Goal: Task Accomplishment & Management: Complete application form

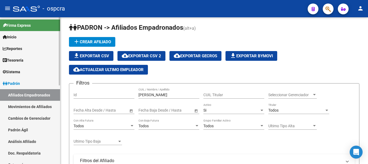
click at [31, 85] on link "Padrón" at bounding box center [30, 83] width 60 height 12
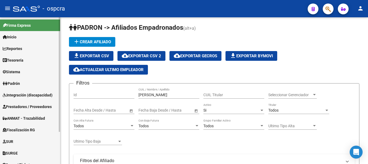
click at [23, 129] on span "Fiscalización RG" at bounding box center [19, 130] width 32 height 6
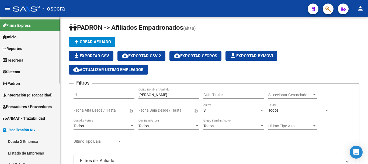
click at [23, 140] on link "Deuda X Empresa" at bounding box center [30, 141] width 60 height 12
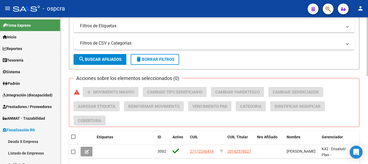
scroll to position [218, 0]
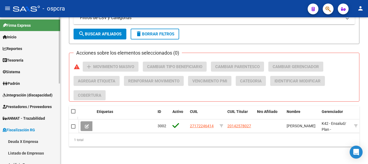
click at [24, 139] on link "Deuda X Empresa" at bounding box center [30, 141] width 60 height 12
click at [33, 143] on link "Deuda X Empresa" at bounding box center [30, 141] width 60 height 12
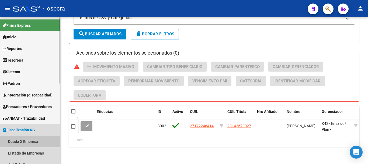
click at [33, 143] on link "Deuda X Empresa" at bounding box center [30, 141] width 60 height 12
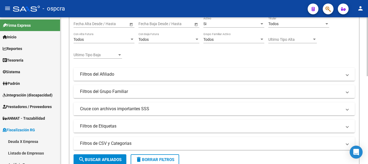
scroll to position [135, 0]
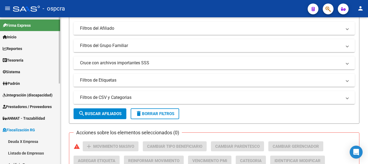
click at [20, 141] on link "Deuda X Empresa" at bounding box center [30, 141] width 60 height 12
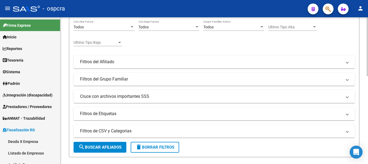
scroll to position [0, 0]
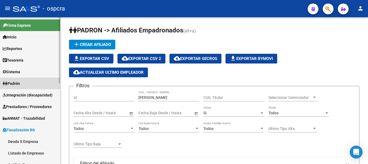
click at [19, 78] on link "Padrón" at bounding box center [30, 83] width 60 height 12
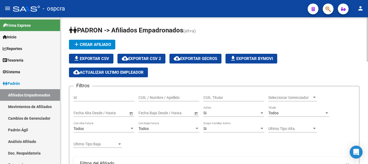
click at [325, 61] on div "file_download Exportar CSV cloud_download Exportar CSV 2 cloud_download Exporta…" at bounding box center [214, 65] width 291 height 23
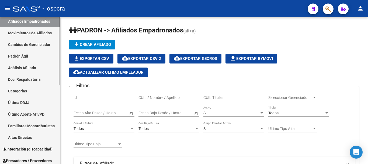
scroll to position [135, 0]
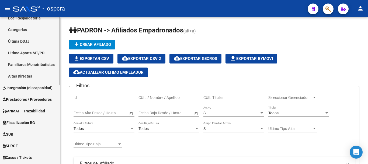
click at [17, 123] on span "Fiscalización RG" at bounding box center [19, 122] width 32 height 6
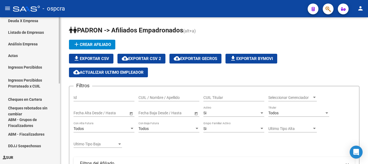
scroll to position [108, 0]
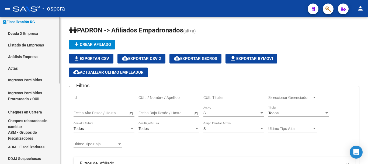
click at [28, 68] on link "Actas" at bounding box center [30, 68] width 60 height 12
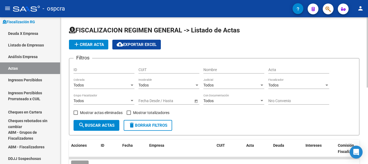
click at [95, 43] on span "add Crear Acta" at bounding box center [88, 44] width 31 height 5
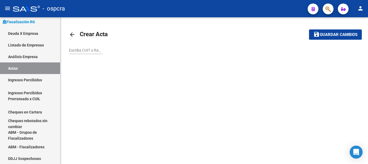
click at [94, 46] on div "Escriba CUIT o Razón Social para buscar" at bounding box center [85, 48] width 33 height 11
click at [95, 51] on input "Escriba CUIT o Razón Social para buscar" at bounding box center [85, 50] width 33 height 5
paste input "30716136260"
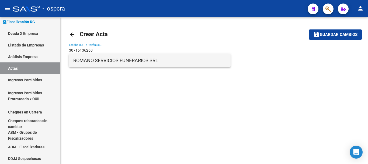
type input "30716136260"
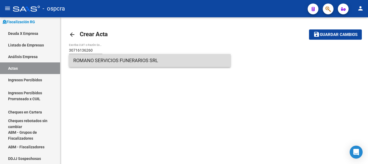
click at [98, 59] on span "ROMANO SERVICIOS FUNERARIOS SRL" at bounding box center [149, 60] width 153 height 13
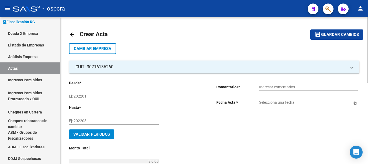
click at [111, 92] on div "Ej: 202201" at bounding box center [114, 94] width 90 height 11
click at [274, 89] on input "Ingresar comentarios" at bounding box center [308, 87] width 99 height 5
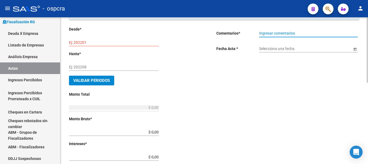
scroll to position [54, 0]
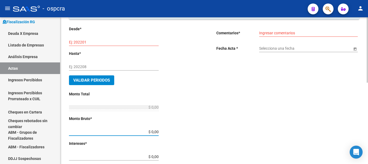
click at [168, 131] on div "Desde * Ej: 202201 Hasta * Ej: 202208 Validar Periodos Monto Total $ 0,00 Ingre…" at bounding box center [134, 152] width 130 height 253
paste input "446.256,05"
type input "$ 446.256,05"
drag, startPoint x: 140, startPoint y: 131, endPoint x: 189, endPoint y: 132, distance: 49.6
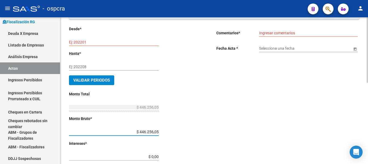
click at [189, 132] on div "Desde * Ej: 202201 Hasta * Ej: 202208 Validar Periodos Monto Total $ 446.256,05…" at bounding box center [134, 152] width 130 height 253
paste input "460.997,18"
type input "$ 460.997,18"
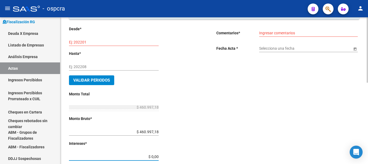
drag, startPoint x: 164, startPoint y: 156, endPoint x: 171, endPoint y: 155, distance: 7.0
click at [171, 156] on div "Desde * Ej: 202201 Hasta * Ej: 202208 Validar Periodos Monto Total $ 460.997,18…" at bounding box center [134, 152] width 130 height 253
paste input "446.256,05"
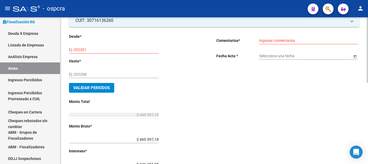
scroll to position [27, 0]
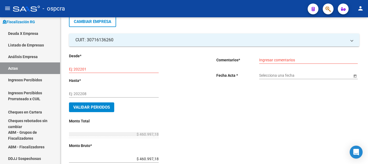
type input "$ 446.256,05"
type input "$ 907.253,23"
click at [96, 67] on input "Ej: 202201" at bounding box center [114, 69] width 90 height 5
click at [70, 68] on input "1802" at bounding box center [114, 69] width 90 height 5
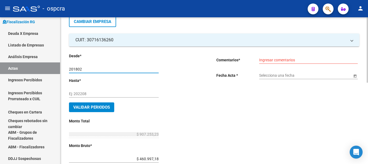
type input "201802"
click at [80, 96] on div "Ej: 202208" at bounding box center [114, 92] width 90 height 11
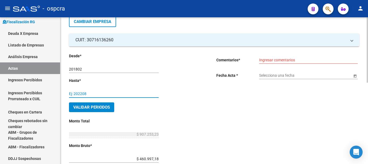
click at [82, 95] on input "Ej: 202208" at bounding box center [114, 93] width 90 height 5
type input "202409"
click at [294, 58] on input "Ingresar comentarios" at bounding box center [308, 60] width 99 height 5
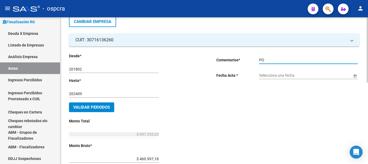
type input "P"
type input "a"
click at [279, 60] on input "ABONA 932819" at bounding box center [308, 60] width 99 height 5
type input "ABONA 932.819"
click at [290, 77] on input "Selecciona una fecha" at bounding box center [305, 75] width 93 height 5
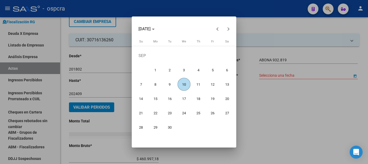
click at [184, 84] on span "10" at bounding box center [184, 84] width 13 height 13
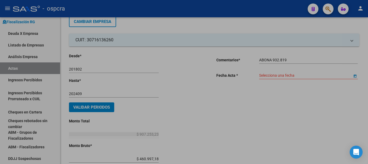
type input "10/09/2025"
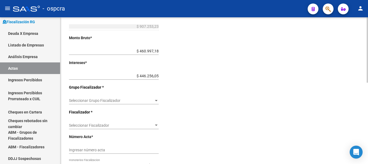
scroll to position [135, 0]
click at [150, 100] on span "Seleccionar Grupo Fiscalizador" at bounding box center [111, 100] width 85 height 5
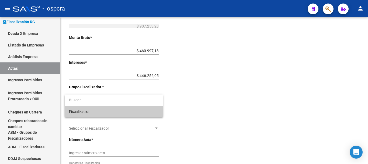
click at [144, 113] on span "Fiscalizacion" at bounding box center [114, 111] width 90 height 11
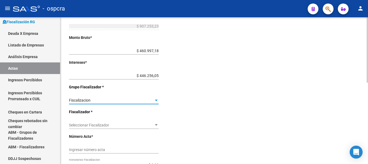
click at [140, 125] on span "Seleccionar Fiscalizador" at bounding box center [111, 125] width 85 height 5
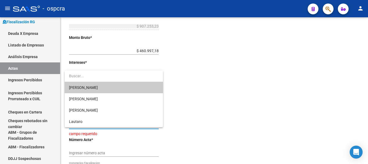
click at [97, 83] on span "Constanza" at bounding box center [114, 87] width 90 height 11
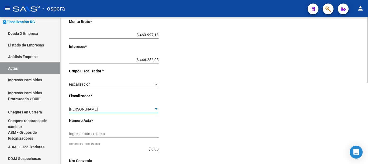
scroll to position [162, 0]
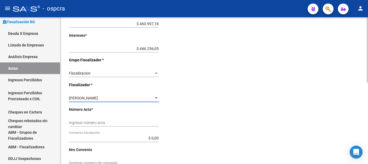
click at [113, 124] on input "Ingresar número acta" at bounding box center [114, 122] width 90 height 5
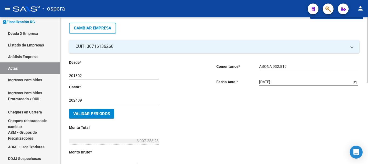
scroll to position [0, 0]
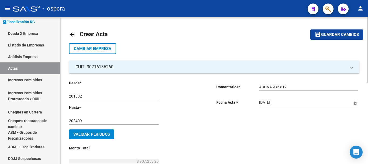
type input "1"
click at [340, 36] on span "Guardar cambios" at bounding box center [340, 34] width 38 height 5
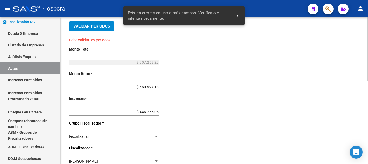
scroll to position [54, 0]
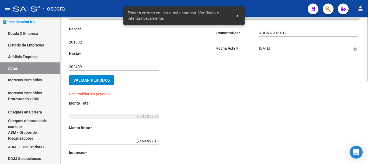
click at [95, 81] on span "Validar Periodos" at bounding box center [91, 80] width 37 height 5
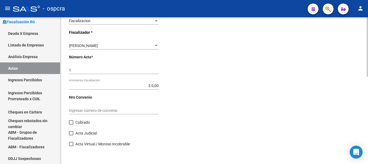
scroll to position [216, 0]
click at [75, 121] on label "Cobrado" at bounding box center [79, 121] width 21 height 6
click at [71, 124] on input "Cobrado" at bounding box center [71, 124] width 0 height 0
checkbox input "true"
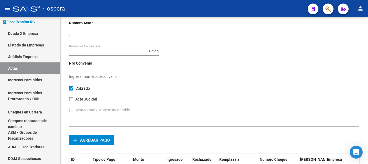
scroll to position [301, 0]
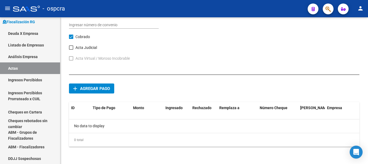
click at [79, 85] on button "add Agregar pago" at bounding box center [91, 88] width 45 height 10
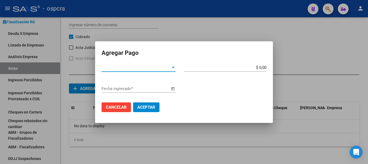
click at [169, 68] on span "Tipo de Pago *" at bounding box center [136, 67] width 69 height 5
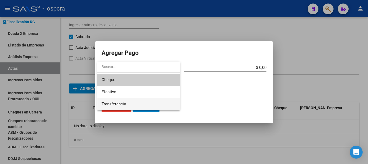
click at [160, 100] on span "Transferencia" at bounding box center [139, 104] width 74 height 12
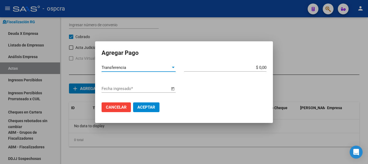
click at [259, 67] on input "$ 0,00" at bounding box center [225, 67] width 83 height 5
type input "$ 932.819,01"
click at [172, 88] on span "Open calendar" at bounding box center [172, 88] width 13 height 13
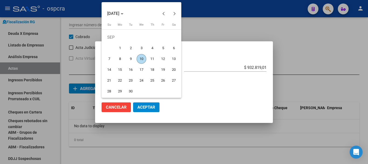
click at [143, 59] on span "10" at bounding box center [142, 59] width 10 height 10
type input "10/09/2025"
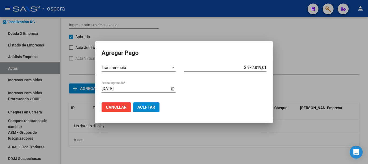
click at [152, 108] on span "Aceptar" at bounding box center [147, 107] width 18 height 5
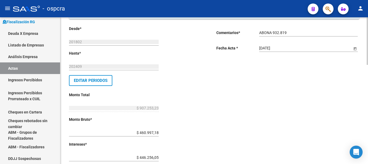
scroll to position [0, 0]
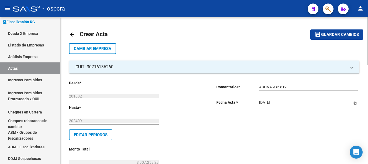
click at [320, 36] on mat-icon "save" at bounding box center [318, 34] width 6 height 6
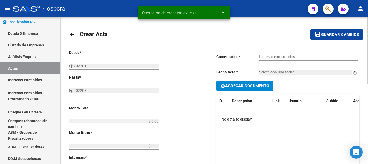
type input "201802"
type input "202409"
type input "$ 907.253,23"
type input "$ 460.997,18"
type input "$ 446.256,05"
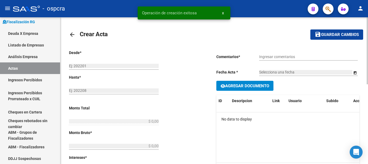
type input "1"
checkbox input "true"
type input "ABONA 932.819"
type input "10/09/2025"
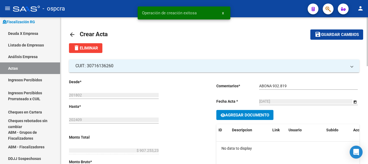
click at [245, 114] on span "Agregar Documento" at bounding box center [247, 114] width 44 height 5
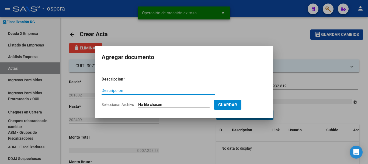
click at [160, 105] on input "Seleccionar Archivo" at bounding box center [173, 104] width 71 height 5
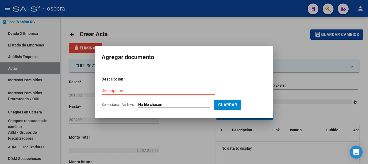
type input "C:\fakepath\CUOTA 1-2.pdf"
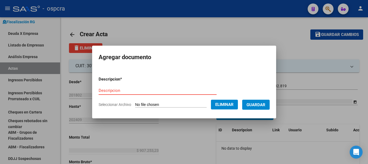
click at [152, 89] on input "Descripcion" at bounding box center [158, 90] width 118 height 5
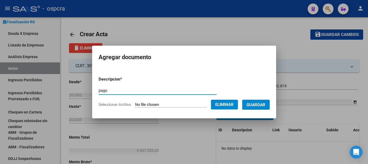
type input "pago"
click at [263, 103] on span "Guardar" at bounding box center [256, 104] width 19 height 5
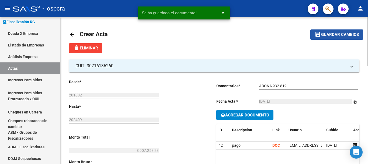
click at [318, 37] on mat-icon "save" at bounding box center [318, 34] width 6 height 6
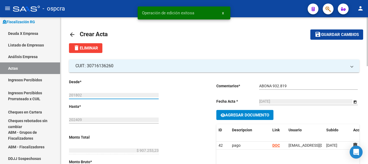
drag, startPoint x: 70, startPoint y: 94, endPoint x: 94, endPoint y: 97, distance: 24.1
click at [94, 97] on input "201802" at bounding box center [114, 95] width 90 height 5
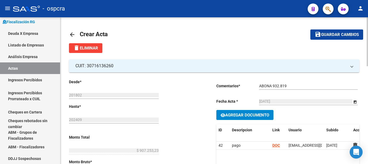
drag, startPoint x: 69, startPoint y: 119, endPoint x: 87, endPoint y: 121, distance: 18.7
drag, startPoint x: 85, startPoint y: 120, endPoint x: 51, endPoint y: 111, distance: 34.5
click at [53, 119] on mat-sidenav-container "Firma Express Inicio Calendario SSS Instructivos Contacto OS Reportes Ingresos …" at bounding box center [184, 90] width 368 height 146
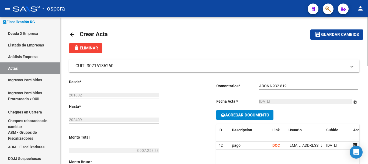
click at [122, 66] on mat-panel-title "CUIT: 30716136260" at bounding box center [210, 66] width 271 height 6
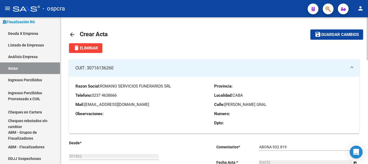
drag, startPoint x: 98, startPoint y: 72, endPoint x: 173, endPoint y: 88, distance: 76.9
click at [173, 88] on mat-expansion-panel "CUIT: 30716136260 Razon Social: ROMANO SERVICIOS FUNERARIOS SRL Telefono: 0237 …" at bounding box center [214, 96] width 291 height 74
copy mat-expansion-panel "CUIT: 30716136260 Razon Social: ROMANO SERVICIOS FUNERARIOS SRL"
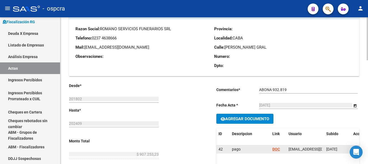
scroll to position [108, 0]
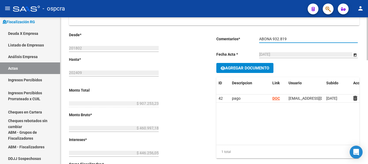
drag, startPoint x: 273, startPoint y: 38, endPoint x: 287, endPoint y: 39, distance: 14.0
click at [287, 39] on input "ABONA 932.819" at bounding box center [308, 39] width 99 height 5
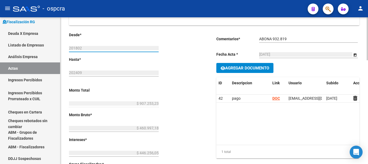
drag, startPoint x: 85, startPoint y: 48, endPoint x: 63, endPoint y: 47, distance: 22.1
click at [63, 47] on div "arrow_back Crear Acta save Guardar cambios delete Eliminar CUIT: 30716136260 Ra…" at bounding box center [214, 157] width 308 height 496
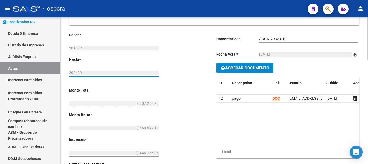
drag, startPoint x: 81, startPoint y: 72, endPoint x: 66, endPoint y: 72, distance: 14.6
click at [66, 72] on div "arrow_back Crear Acta save Guardar cambios delete Eliminar CUIT: 30716136260 Ra…" at bounding box center [214, 157] width 308 height 496
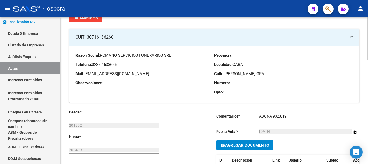
scroll to position [0, 0]
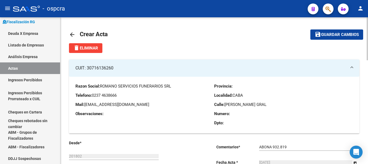
drag, startPoint x: 112, startPoint y: 68, endPoint x: 88, endPoint y: 68, distance: 24.3
click at [88, 68] on mat-panel-title "CUIT: 30716136260" at bounding box center [210, 68] width 271 height 6
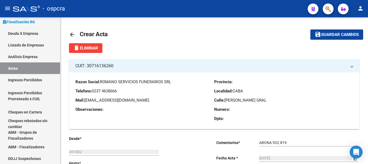
copy mat-panel-title "30716136260"
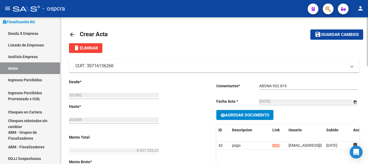
click at [88, 66] on mat-panel-title "CUIT: 30716136260" at bounding box center [210, 66] width 271 height 6
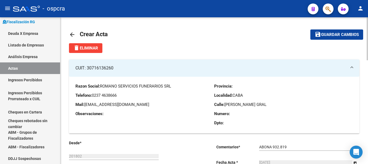
drag, startPoint x: 102, startPoint y: 86, endPoint x: 174, endPoint y: 91, distance: 72.4
click at [174, 91] on div "Razon Social: ROMANO SERVICIOS FUNERARIOS SRL Telefono: 0237 4638666 Mail: casa…" at bounding box center [144, 106] width 139 height 46
copy span "ROMANO SERVICIOS FUNERARIOS SRL"
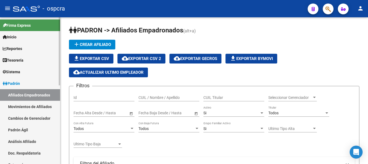
click at [16, 79] on link "Padrón" at bounding box center [30, 83] width 60 height 12
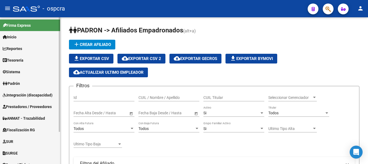
click at [18, 130] on span "Fiscalización RG" at bounding box center [19, 130] width 32 height 6
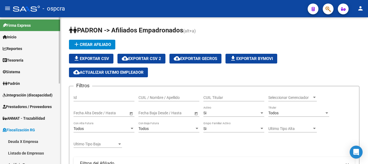
click at [20, 142] on link "Deuda X Empresa" at bounding box center [30, 141] width 60 height 12
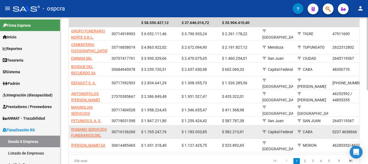
scroll to position [135, 0]
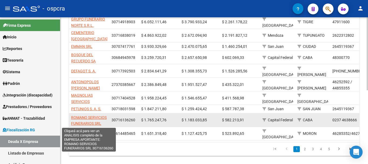
click at [80, 121] on span "ROMANO SERVICIOS FUNERARIOS SRL" at bounding box center [89, 120] width 36 height 11
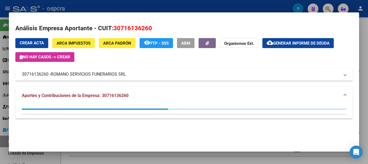
drag, startPoint x: 114, startPoint y: 27, endPoint x: 154, endPoint y: 27, distance: 41.0
click at [154, 27] on h2 "Análisis Empresa Aportante - CUIT: 30716136260" at bounding box center [184, 28] width 338 height 9
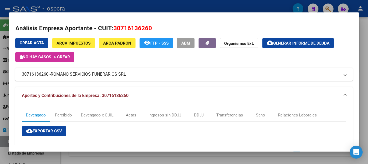
click at [0, 98] on div at bounding box center [184, 82] width 368 height 164
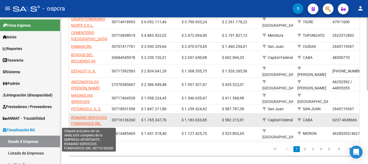
click at [86, 117] on span "ROMANO SERVICIOS FUNERARIOS SRL" at bounding box center [89, 120] width 36 height 11
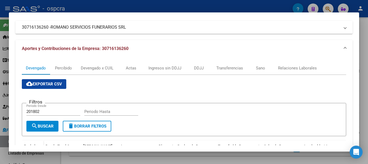
scroll to position [46, 0]
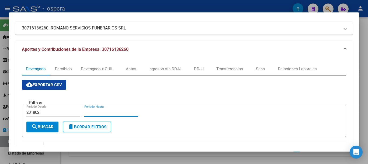
click at [96, 111] on input "Periodo Hasta" at bounding box center [111, 112] width 54 height 5
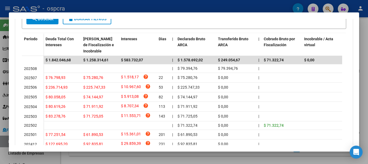
scroll to position [137, 0]
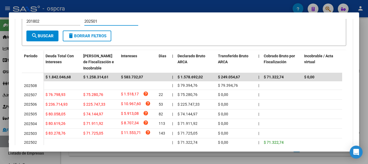
click at [38, 30] on button "search Buscar" at bounding box center [42, 35] width 32 height 11
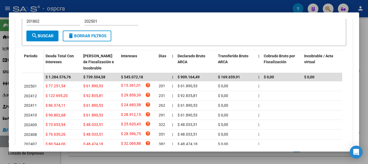
click at [101, 21] on input "202501" at bounding box center [111, 21] width 54 height 5
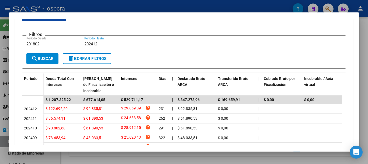
drag, startPoint x: 106, startPoint y: 20, endPoint x: 95, endPoint y: 22, distance: 11.8
click at [95, 22] on div "cloud_download Exportar CSV Filtros 201802 Periodo Desde 202412 Periodo Hasta s…" at bounding box center [184, 113] width 325 height 202
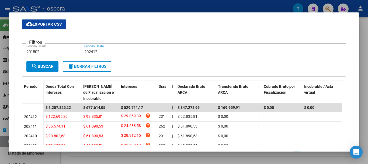
click at [95, 22] on div "cloud_download Exportar CSV Filtros 201802 Periodo Desde 202412 Periodo Hasta s…" at bounding box center [184, 120] width 325 height 202
drag, startPoint x: 93, startPoint y: 47, endPoint x: 97, endPoint y: 49, distance: 4.5
click at [97, 49] on div "202412 Periodo Hasta" at bounding box center [111, 52] width 54 height 8
click at [95, 51] on input "202412" at bounding box center [111, 51] width 54 height 5
click at [103, 52] on input "20241" at bounding box center [111, 51] width 54 height 5
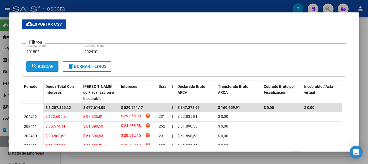
click at [52, 65] on span "search Buscar" at bounding box center [42, 66] width 22 height 5
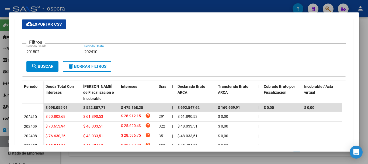
click at [107, 53] on input "202410" at bounding box center [111, 51] width 54 height 5
type input "202409"
click at [49, 68] on span "search Buscar" at bounding box center [42, 66] width 22 height 5
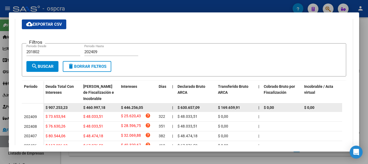
drag, startPoint x: 125, startPoint y: 108, endPoint x: 143, endPoint y: 109, distance: 18.6
click at [143, 109] on span "$ 446.256,05" at bounding box center [132, 107] width 22 height 4
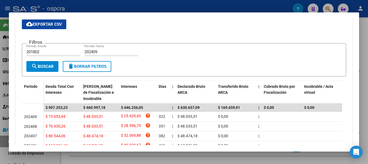
copy span "446.256,05"
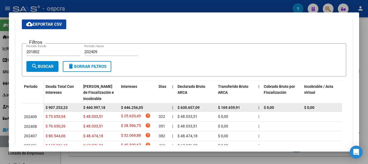
drag, startPoint x: 86, startPoint y: 108, endPoint x: 108, endPoint y: 108, distance: 21.9
click at [108, 108] on div "$ 460.997,18" at bounding box center [99, 107] width 33 height 6
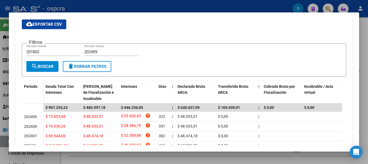
copy span "460.997,18"
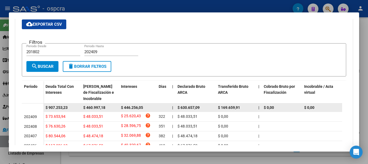
drag, startPoint x: 124, startPoint y: 107, endPoint x: 151, endPoint y: 107, distance: 26.4
click at [151, 107] on div "$ 446.256,05" at bounding box center [137, 107] width 33 height 6
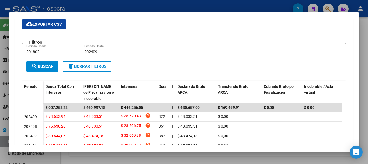
copy span "446.256,05"
